Goal: Transaction & Acquisition: Purchase product/service

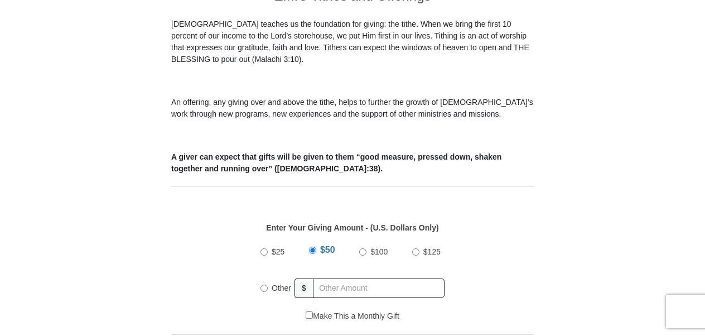
scroll to position [341, 0]
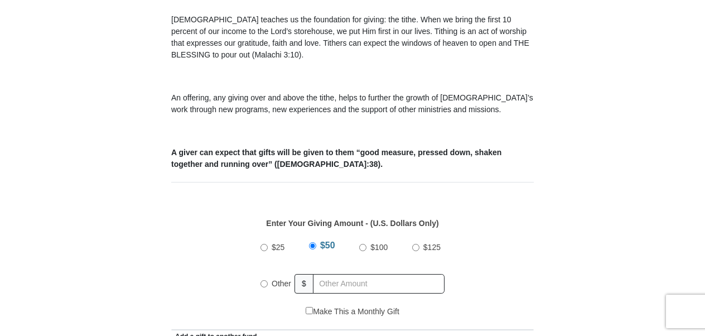
click at [265, 280] on input "Other" at bounding box center [263, 283] width 7 height 7
radio input "true"
click at [330, 274] on input "text" at bounding box center [381, 284] width 128 height 20
click at [329, 274] on input "text" at bounding box center [381, 284] width 128 height 20
click at [322, 274] on input "text" at bounding box center [381, 284] width 128 height 20
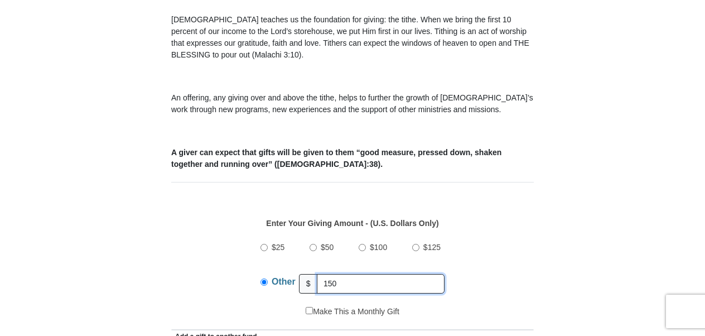
type input "150"
click at [528, 245] on div "Enter Your Giving Amount - (U.S. Dollars Only) Amount must be a valid number Th…" at bounding box center [352, 256] width 363 height 100
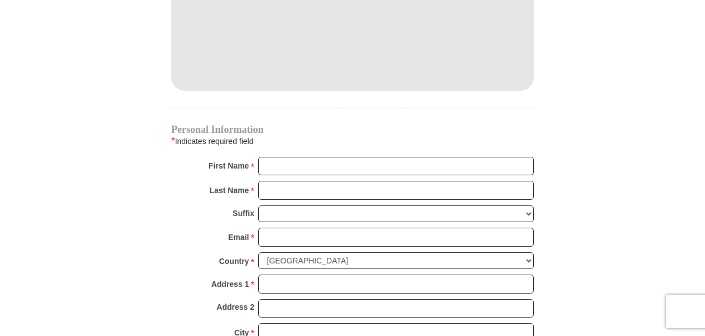
scroll to position [1036, 0]
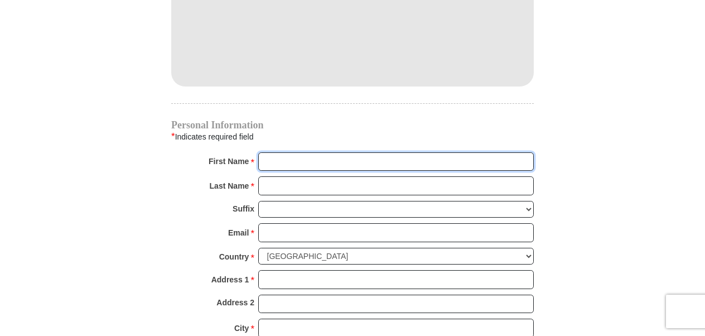
click at [286, 152] on input "First Name *" at bounding box center [396, 161] width 276 height 19
type input "[PERSON_NAME]"
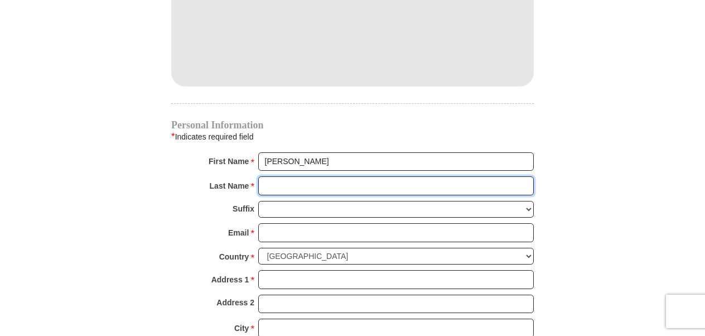
type input "[PERSON_NAME]"
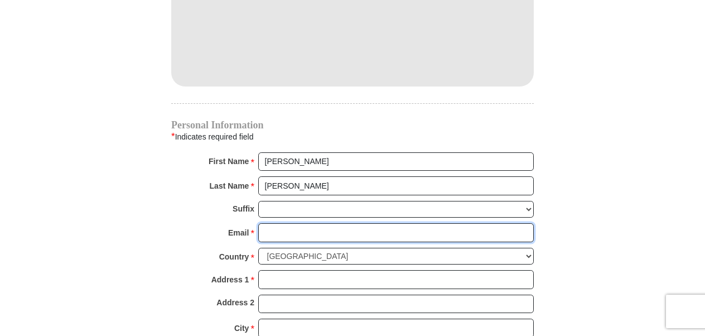
type input "[EMAIL_ADDRESS][PERSON_NAME][DOMAIN_NAME]"
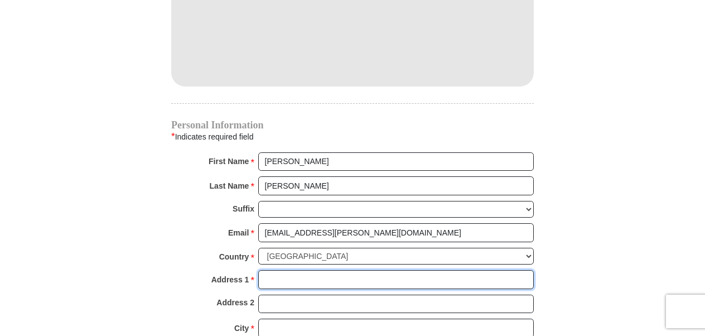
type input "[STREET_ADDRESS]"
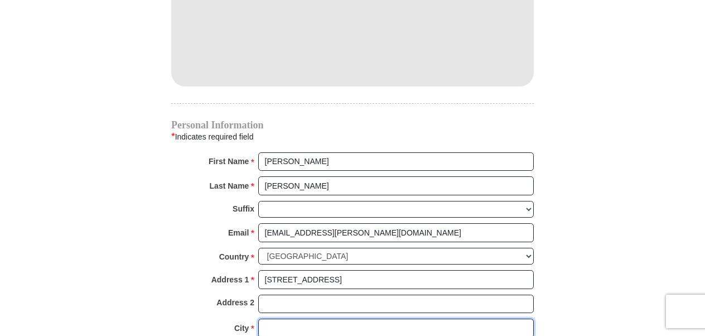
type input "Haslet"
select select "[GEOGRAPHIC_DATA]"
type input "76052"
type input "[PHONE_NUMBER]"
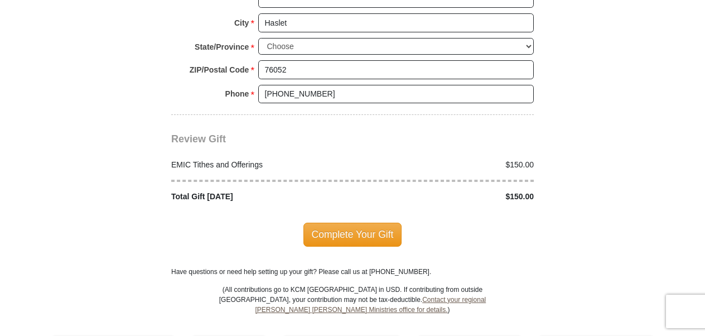
scroll to position [1344, 0]
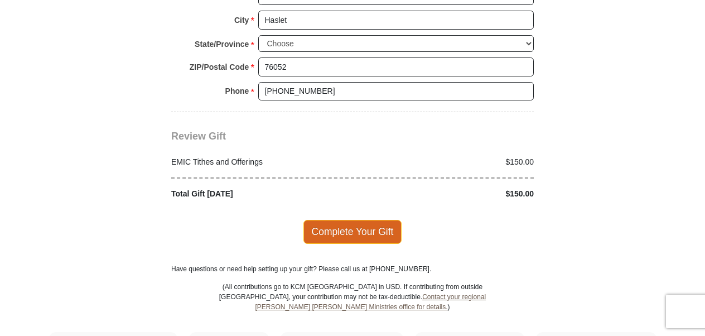
click at [350, 220] on span "Complete Your Gift" at bounding box center [352, 231] width 99 height 23
